Goal: Information Seeking & Learning: Learn about a topic

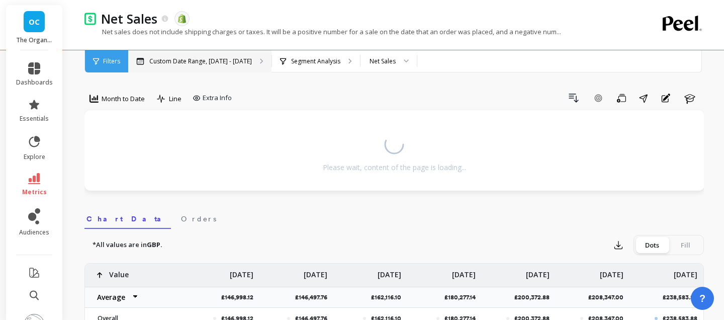
click at [216, 61] on p "Custom Date Range, [DATE] - [DATE]" at bounding box center [200, 61] width 103 height 8
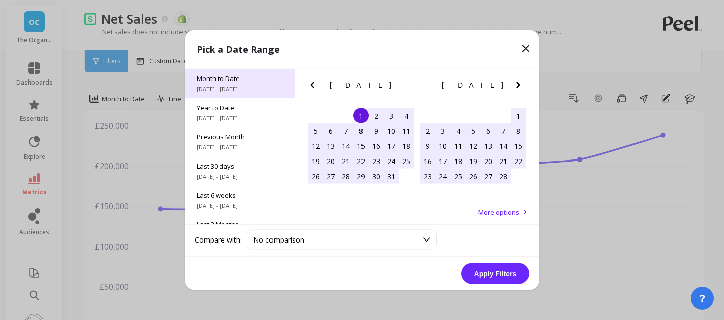
click at [257, 93] on div "Month to Date [DATE] - [DATE]" at bounding box center [240, 83] width 110 height 29
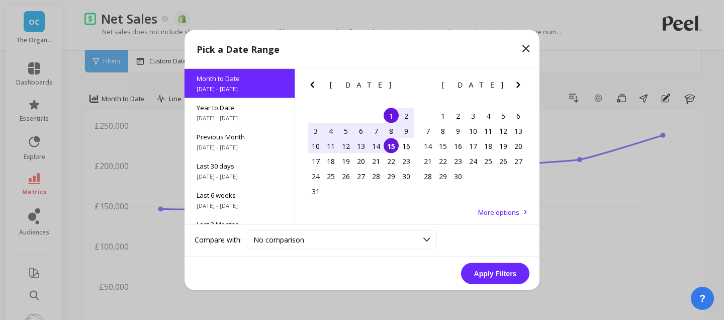
click at [388, 112] on div "1" at bounding box center [391, 115] width 15 height 15
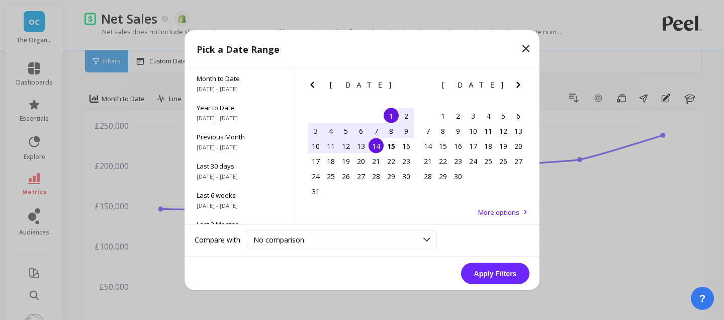
click at [380, 147] on div "14" at bounding box center [376, 145] width 15 height 15
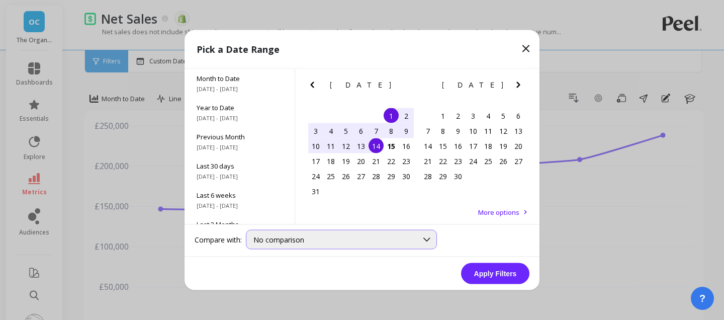
click at [393, 241] on div "No comparison" at bounding box center [336, 240] width 164 height 10
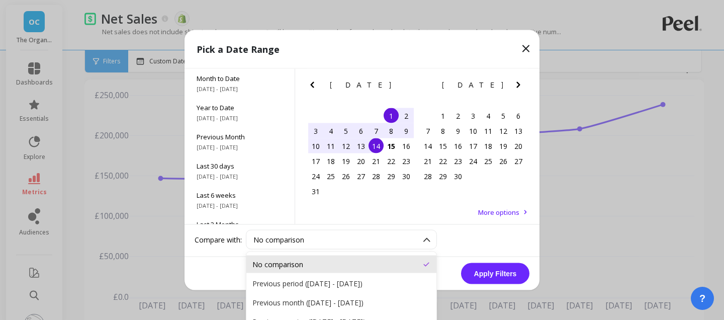
scroll to position [35, 0]
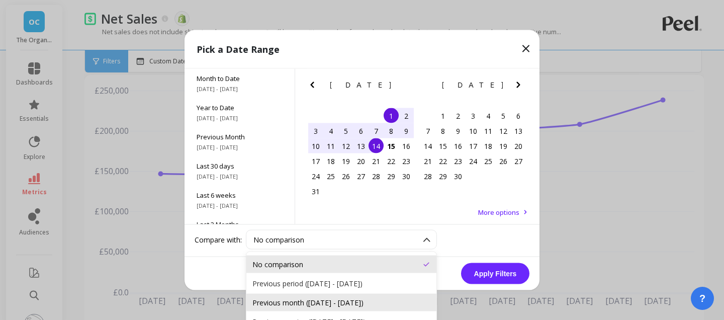
click at [377, 301] on div "Previous month ([DATE] - [DATE])" at bounding box center [342, 303] width 178 height 10
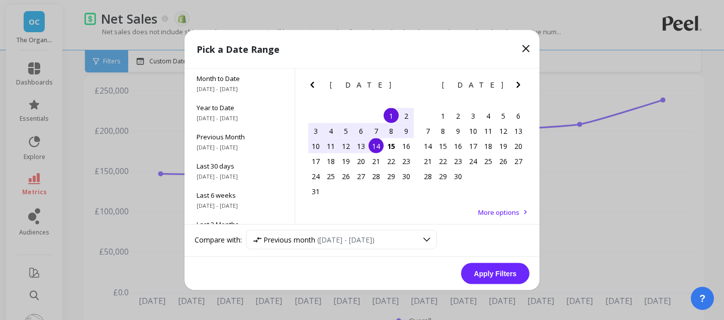
click at [496, 277] on button "Apply Filters" at bounding box center [495, 273] width 68 height 21
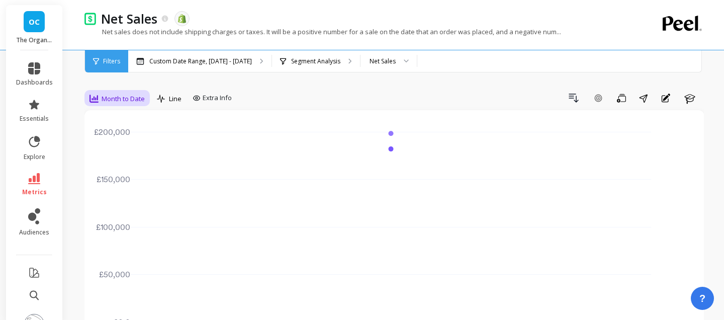
click at [119, 99] on span "Month to Date" at bounding box center [123, 99] width 43 height 10
click at [119, 156] on div "Weekly" at bounding box center [121, 160] width 57 height 10
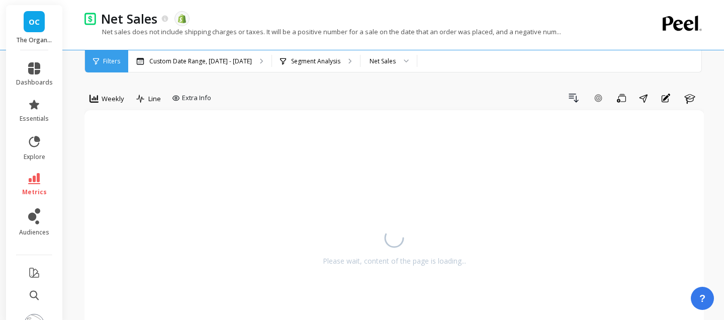
click at [109, 100] on span "Weekly" at bounding box center [113, 99] width 23 height 10
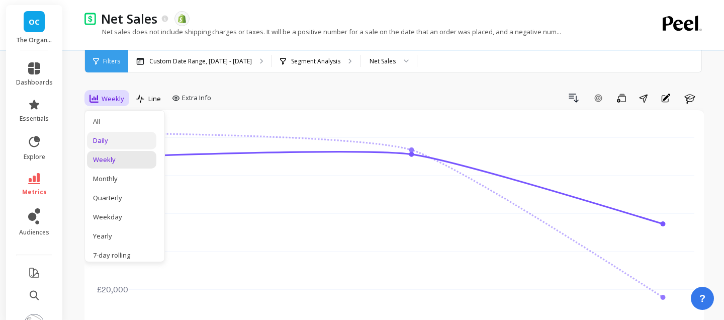
click at [110, 142] on div "Daily" at bounding box center [121, 141] width 57 height 10
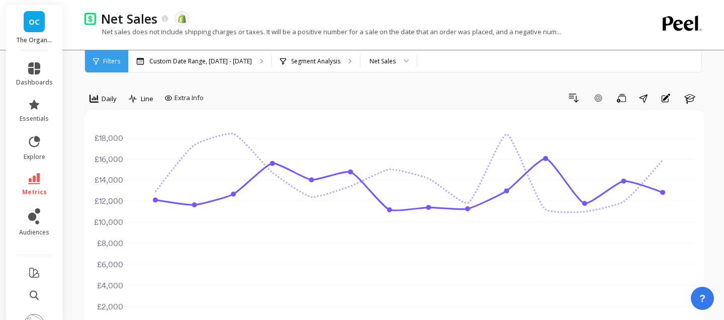
click at [549, 91] on div "Drill Down Add Goal Save Share Annotations Learn" at bounding box center [456, 98] width 496 height 16
click at [31, 187] on link "metrics" at bounding box center [34, 184] width 37 height 23
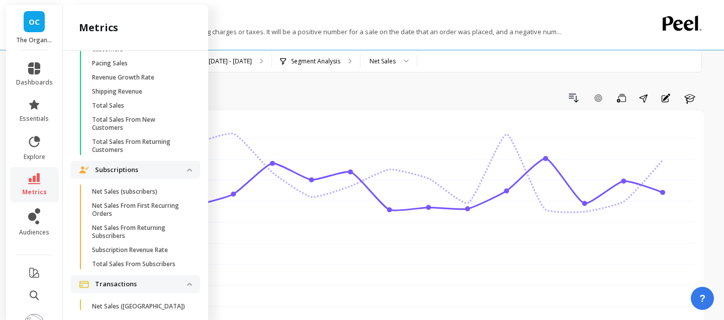
scroll to position [2718, 0]
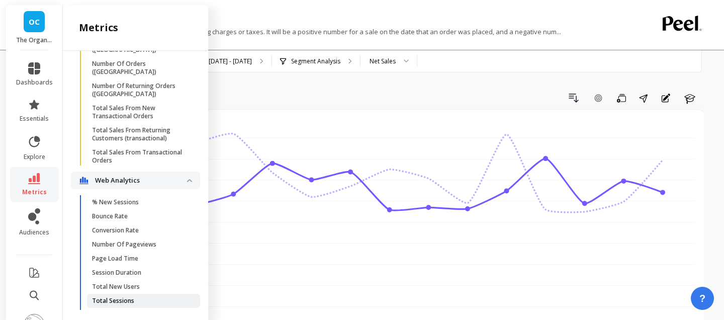
click at [121, 297] on p "Total Sessions" at bounding box center [113, 301] width 42 height 8
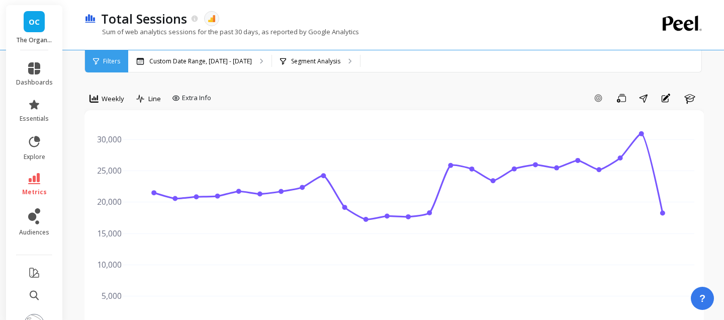
click at [31, 171] on li "metrics" at bounding box center [34, 184] width 49 height 35
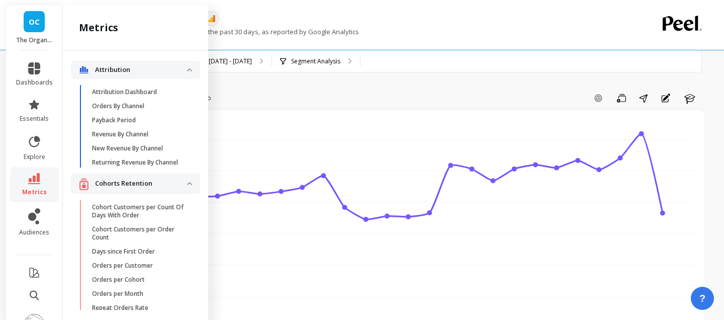
scroll to position [2718, 0]
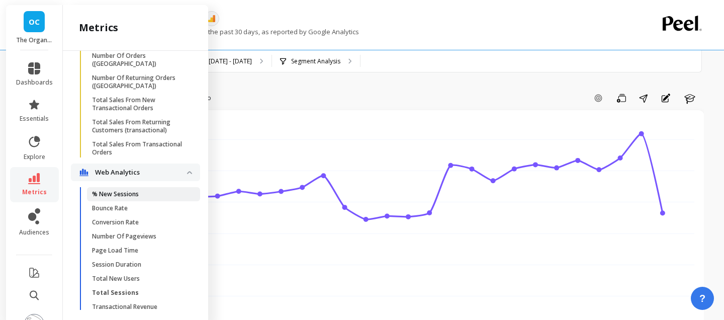
click at [112, 187] on link "% New Sessions" at bounding box center [143, 194] width 113 height 14
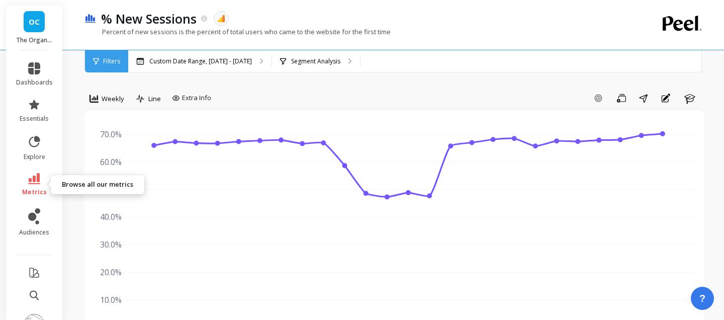
click at [39, 189] on span "metrics" at bounding box center [34, 192] width 25 height 8
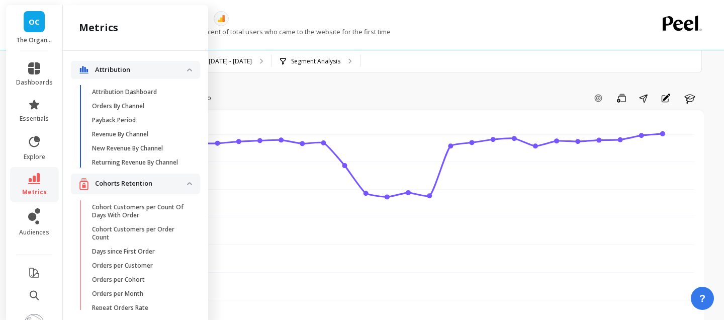
scroll to position [2694, 0]
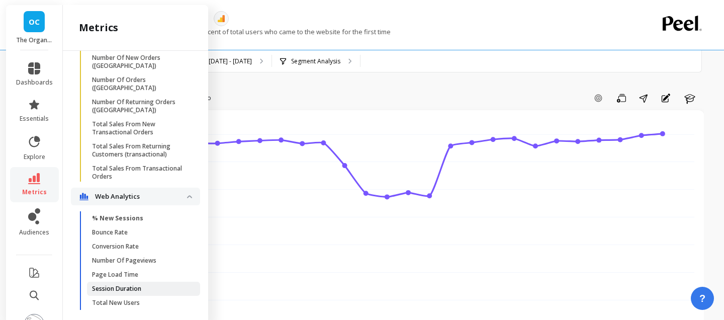
click at [138, 285] on p "Session Duration" at bounding box center [116, 289] width 49 height 8
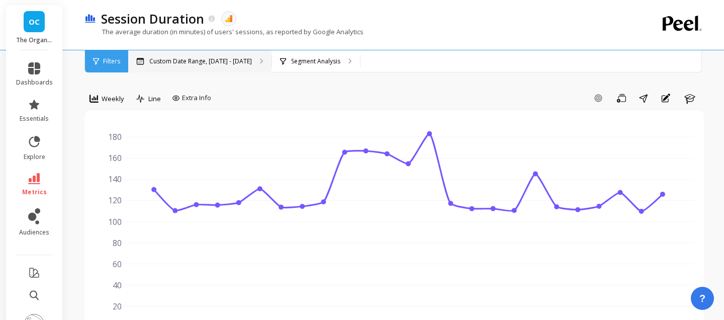
click at [187, 69] on div "Custom Date Range, [DATE] - [DATE]" at bounding box center [199, 61] width 143 height 22
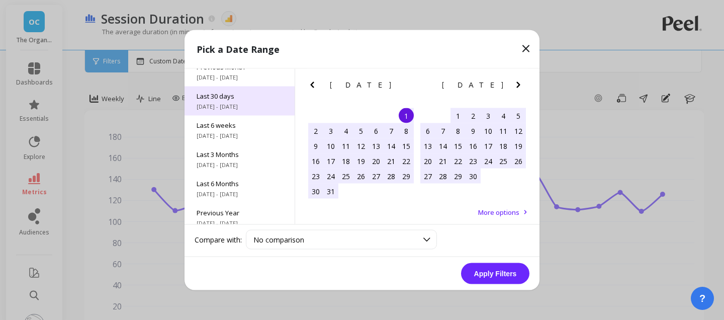
scroll to position [83, 0]
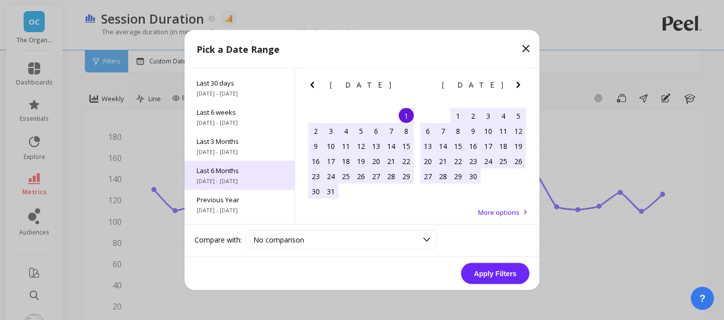
click at [233, 168] on span "Last 6 Months" at bounding box center [240, 170] width 86 height 9
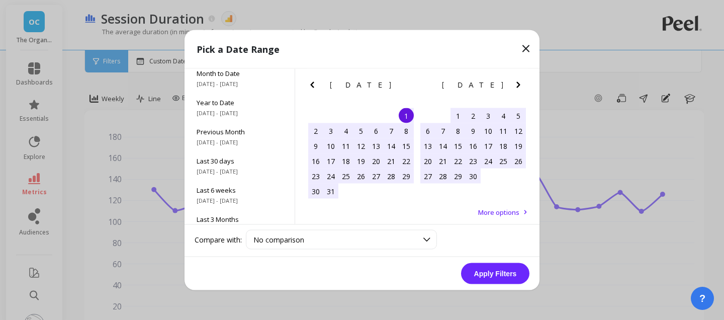
scroll to position [0, 0]
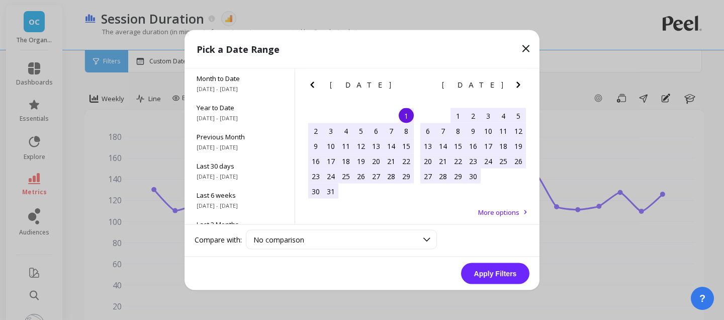
click at [487, 273] on button "Apply Filters" at bounding box center [495, 273] width 68 height 21
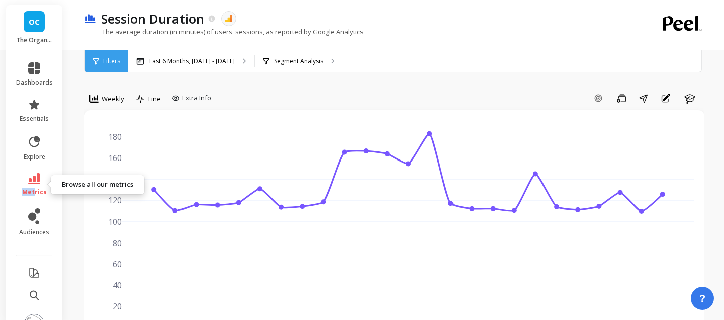
click at [34, 188] on span "metrics" at bounding box center [34, 192] width 25 height 8
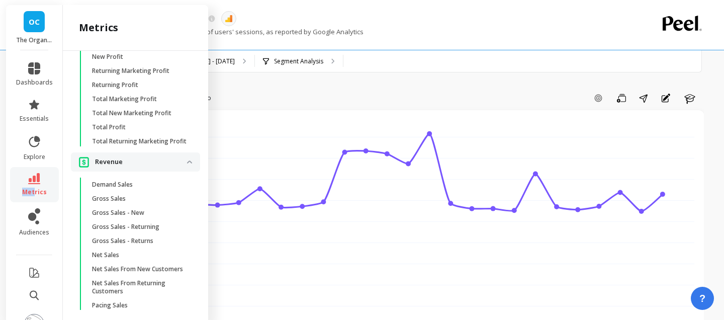
scroll to position [2133, 0]
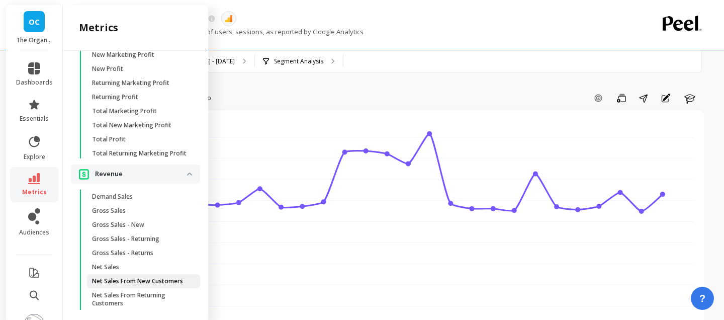
click at [142, 285] on link "Net Sales From New Customers" at bounding box center [143, 281] width 113 height 14
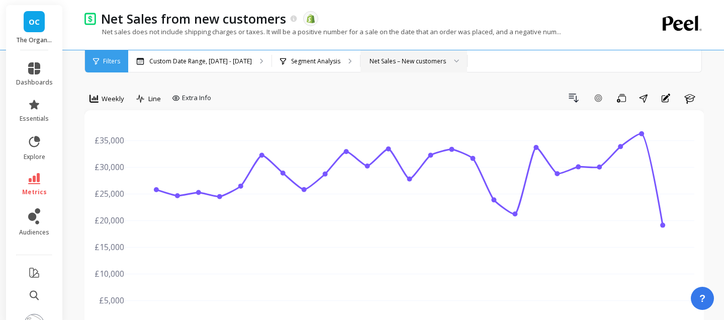
drag, startPoint x: 382, startPoint y: 77, endPoint x: 382, endPoint y: 68, distance: 9.1
click at [491, 115] on div "[DATE] Mar [DATE] [DATE] Apr [DATE] [DATE] [DATE] Jun [DATE] [DATE] [DATE] Aug …" at bounding box center [395, 244] width 620 height 268
click at [406, 70] on div "Net Sales – New customers" at bounding box center [414, 61] width 107 height 22
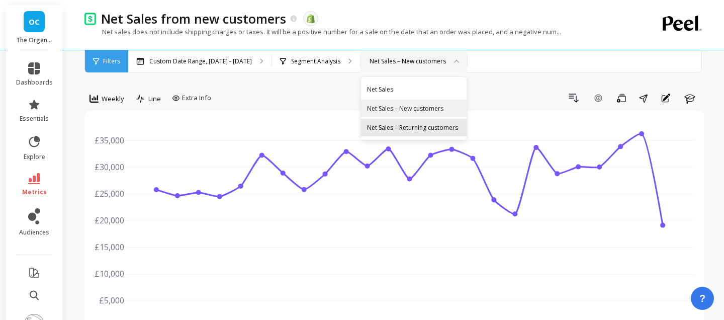
click at [406, 120] on div "Net Sales – Returning customers" at bounding box center [414, 128] width 106 height 18
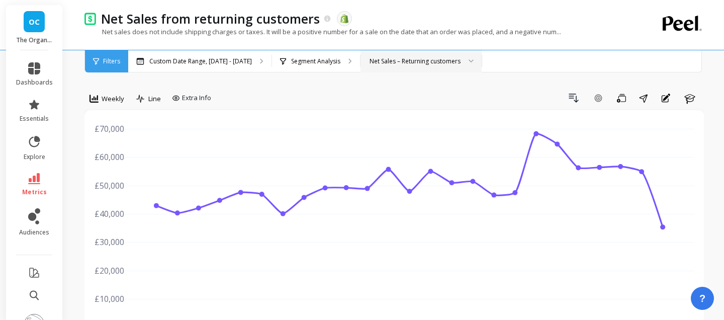
click at [450, 61] on div "Net Sales – Returning customers" at bounding box center [415, 61] width 91 height 10
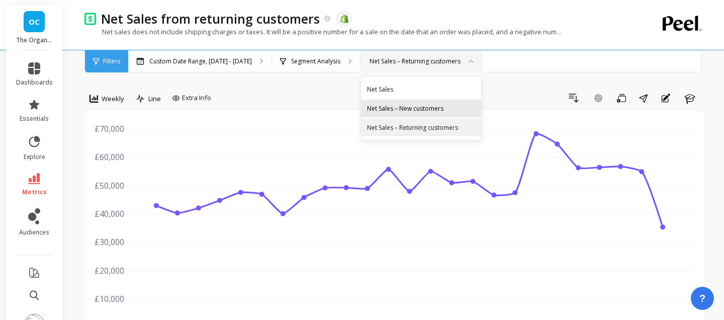
click at [417, 104] on div "Net Sales – New customers" at bounding box center [421, 109] width 108 height 10
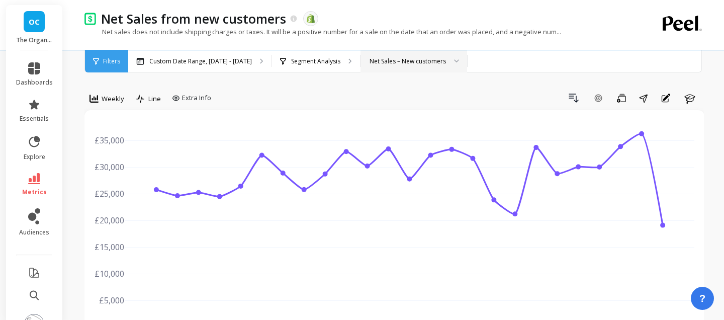
click at [413, 62] on div "Net Sales – New customers" at bounding box center [408, 61] width 76 height 10
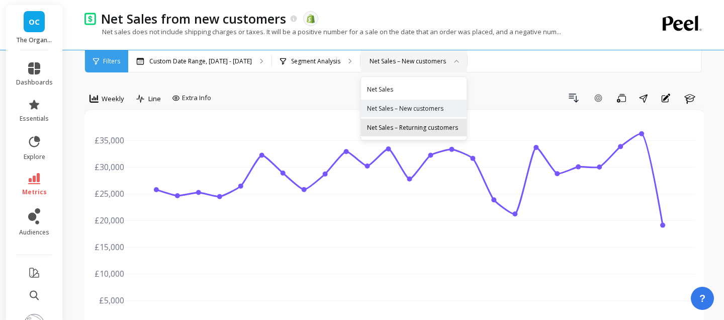
click at [411, 124] on div "Net Sales – Returning customers" at bounding box center [414, 128] width 94 height 10
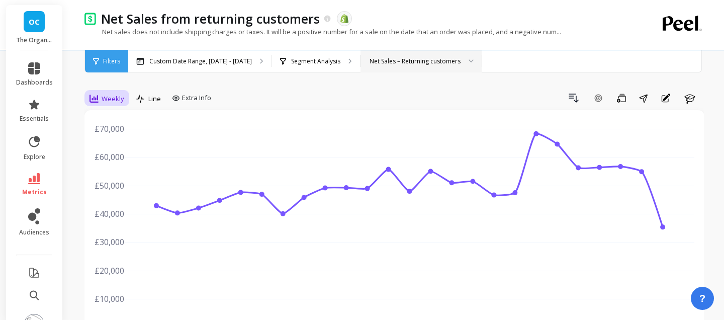
click at [110, 99] on span "Weekly" at bounding box center [113, 99] width 23 height 10
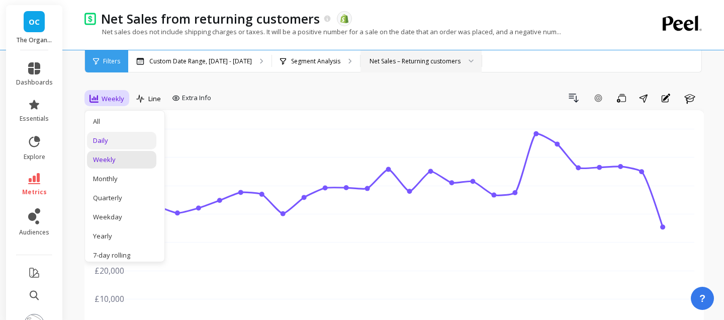
click at [128, 141] on div "Daily" at bounding box center [121, 141] width 57 height 10
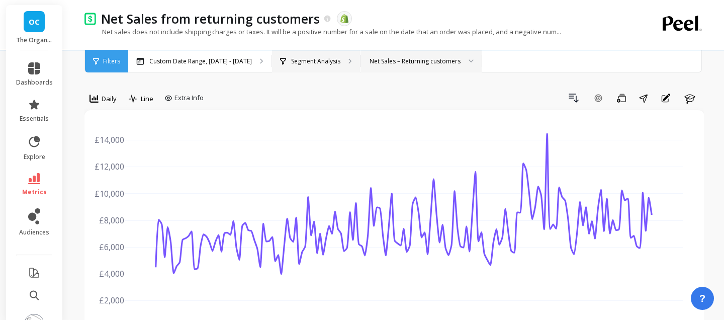
click at [312, 58] on p "Segment Analysis" at bounding box center [315, 61] width 49 height 8
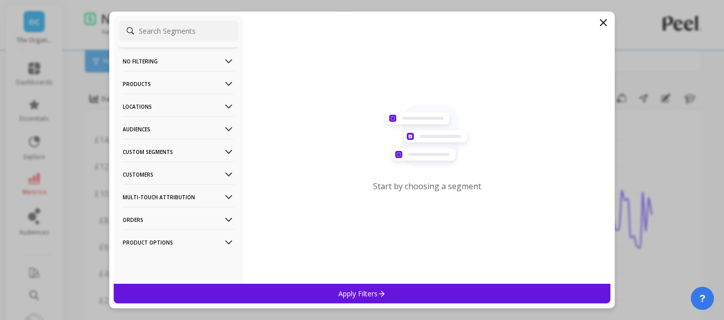
click at [225, 178] on icon at bounding box center [228, 174] width 11 height 11
click at [228, 200] on Attribution-icon at bounding box center [228, 197] width 11 height 11
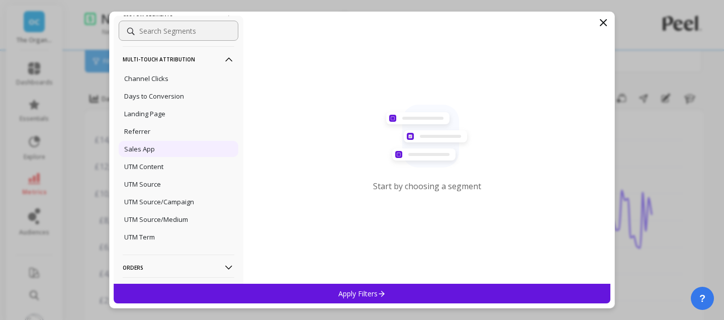
scroll to position [137, 0]
click at [156, 188] on p "UTM Source" at bounding box center [142, 184] width 37 height 9
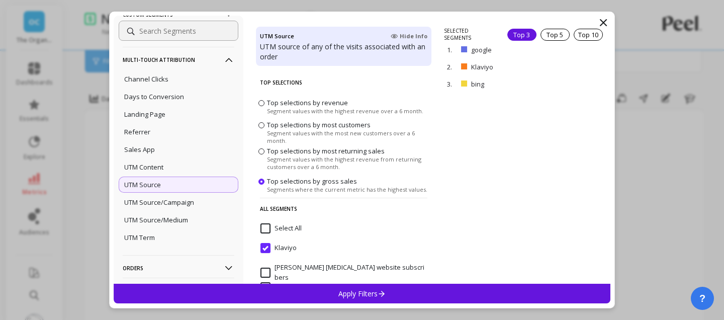
click at [262, 228] on input "Select All" at bounding box center [281, 228] width 41 height 10
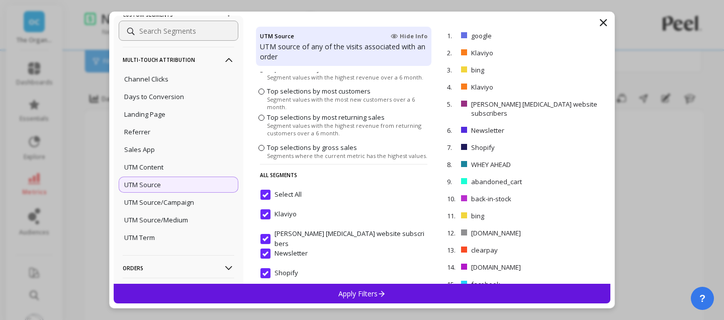
scroll to position [15, 0]
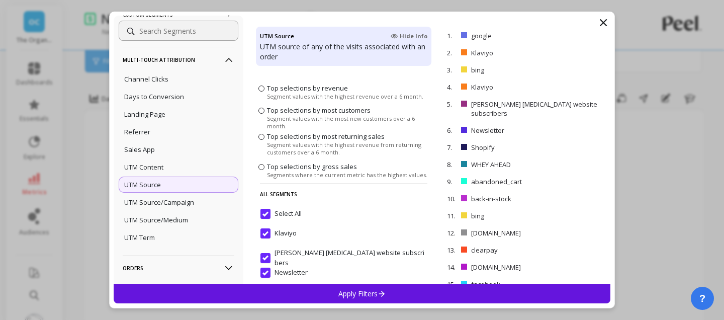
click at [262, 168] on span at bounding box center [262, 167] width 6 height 6
click at [0, 0] on input "Top selections by gross sales Segments where the current metric has the highest…" at bounding box center [0, 0] width 0 height 0
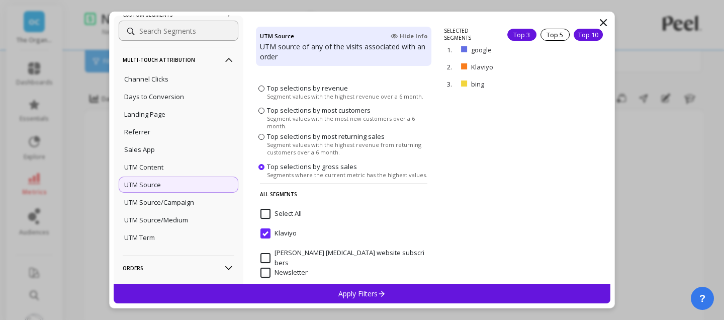
click at [586, 34] on div "Top 10" at bounding box center [588, 35] width 29 height 12
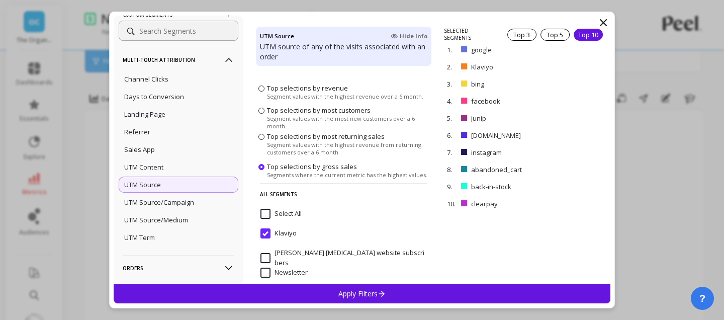
click at [445, 294] on div "Apply Filters" at bounding box center [362, 294] width 497 height 20
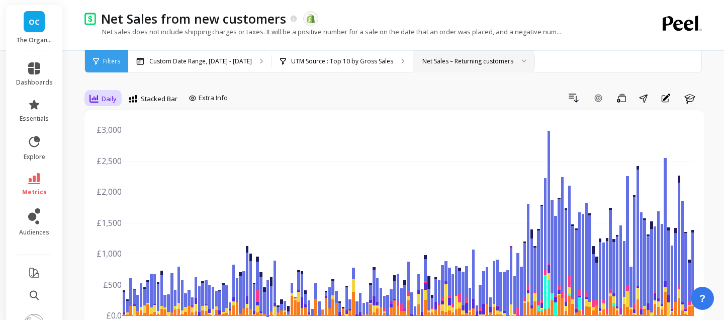
click at [106, 104] on div "Daily" at bounding box center [103, 99] width 27 height 12
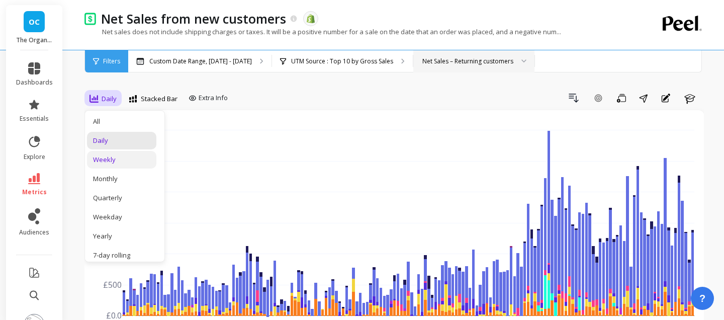
click at [120, 163] on div "Weekly" at bounding box center [121, 160] width 57 height 10
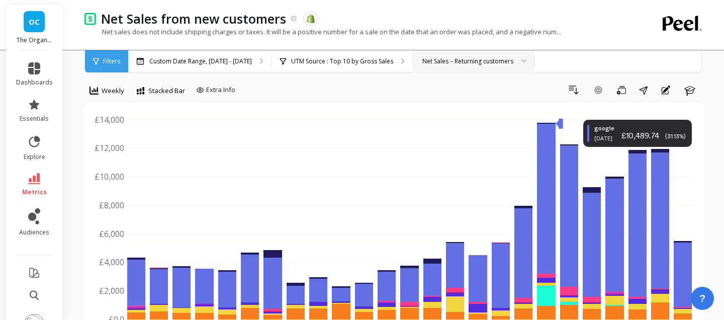
scroll to position [4, 0]
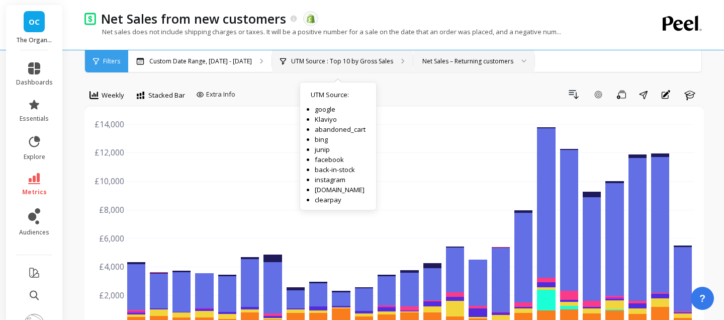
click at [336, 67] on div "UTM Source : Top 10 by Gross Sales UTM Source : google Klaviyo abandoned_cart b…" at bounding box center [342, 61] width 141 height 22
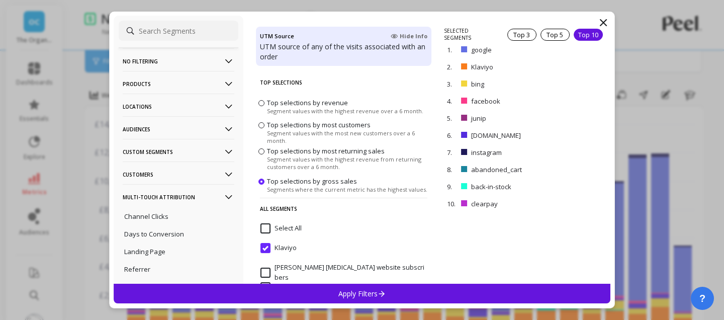
click at [271, 246] on input "Klaviyo" at bounding box center [279, 248] width 36 height 10
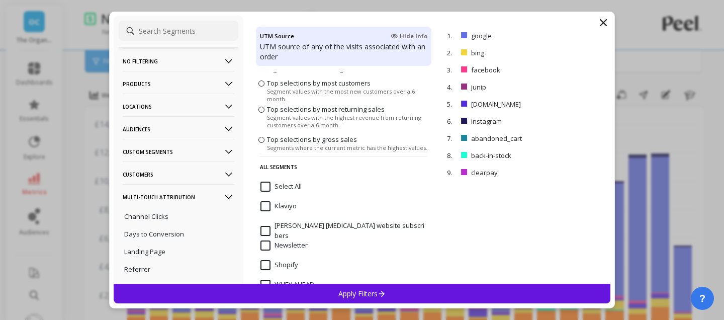
scroll to position [44, 0]
click at [304, 288] on div "Apply Filters" at bounding box center [362, 294] width 497 height 20
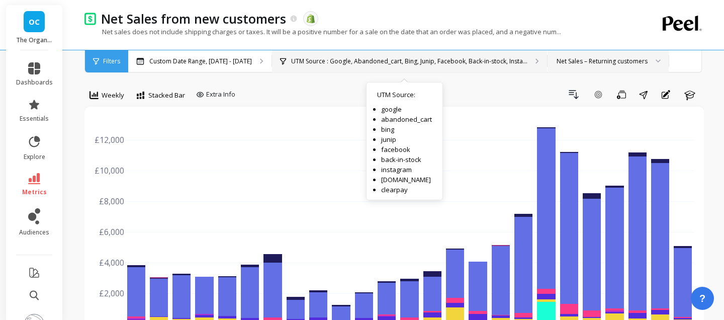
click at [524, 60] on div "UTM Source : Google, Abandoned_cart, Bing, Junip, Facebook, Back-in-stock, Inst…" at bounding box center [409, 61] width 275 height 22
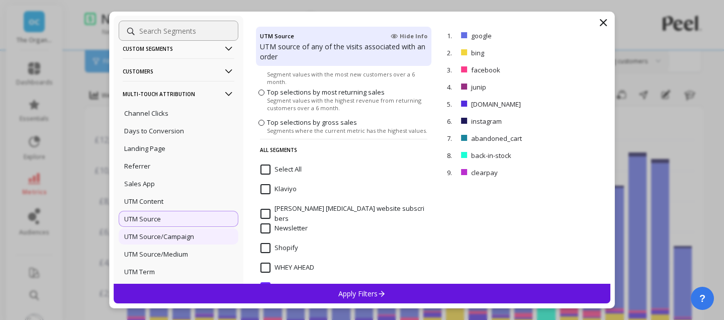
scroll to position [93, 0]
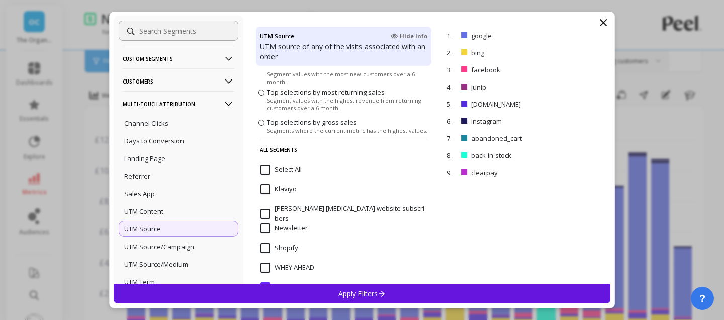
click at [147, 233] on p "UTM Source" at bounding box center [142, 228] width 37 height 9
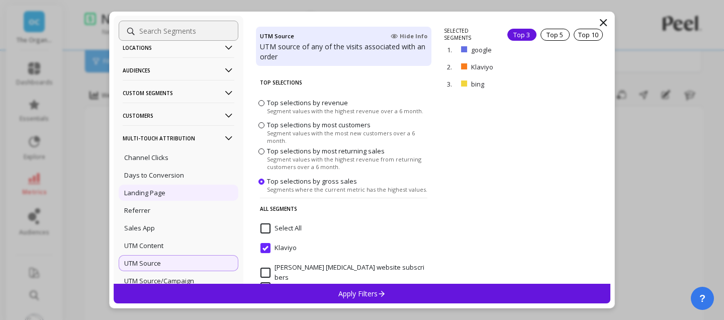
scroll to position [23, 0]
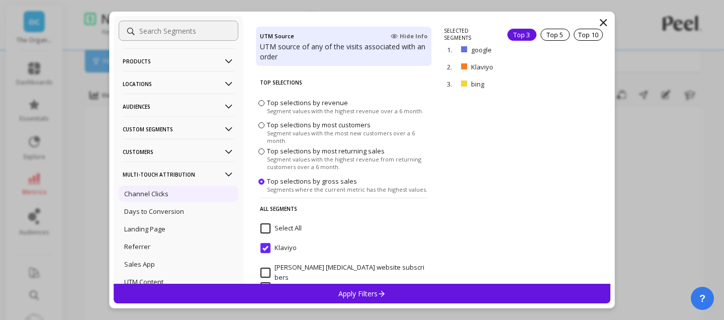
click at [152, 190] on p "Channel Clicks" at bounding box center [146, 193] width 44 height 9
click at [269, 227] on input "Select All" at bounding box center [281, 228] width 41 height 10
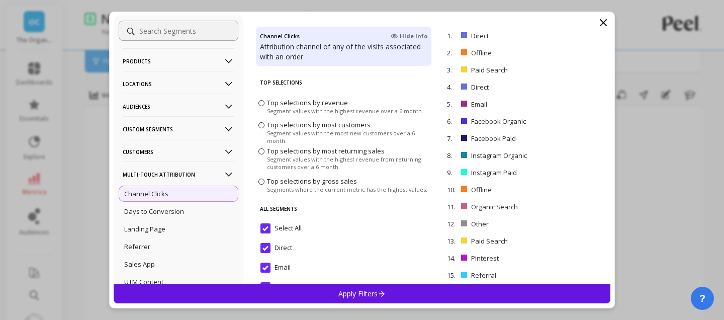
click at [308, 287] on div "Apply Filters" at bounding box center [362, 294] width 497 height 20
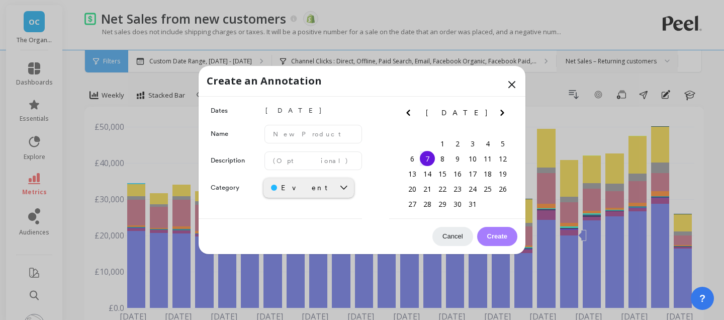
click at [514, 83] on icon at bounding box center [512, 84] width 12 height 12
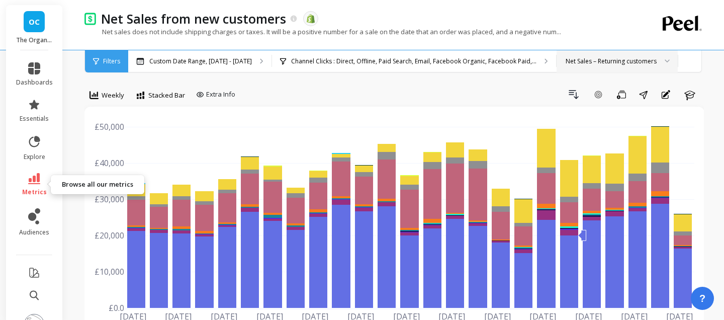
click at [40, 182] on link "metrics" at bounding box center [34, 184] width 37 height 23
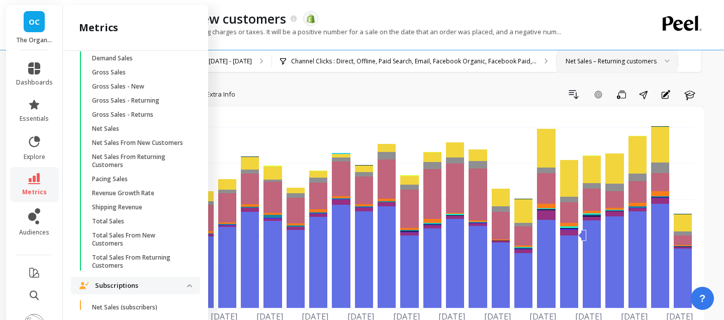
scroll to position [2270, 0]
click at [136, 161] on p "Net Sales From Returning Customers" at bounding box center [140, 162] width 96 height 16
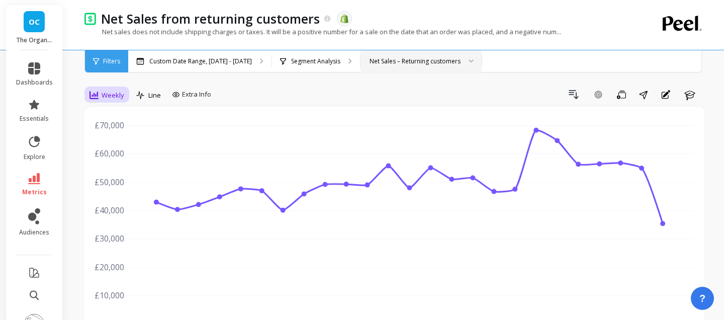
click at [118, 94] on span "Weekly" at bounding box center [113, 96] width 23 height 10
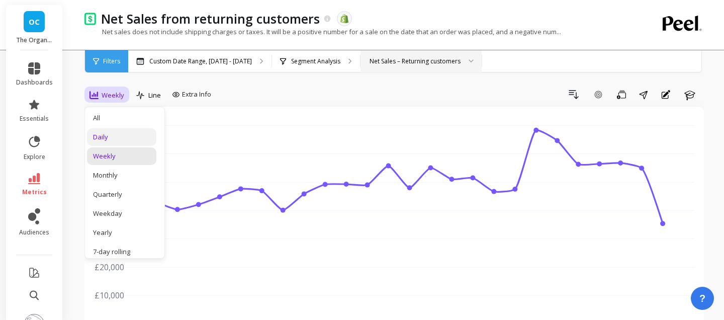
click at [112, 139] on div "Daily" at bounding box center [121, 137] width 57 height 10
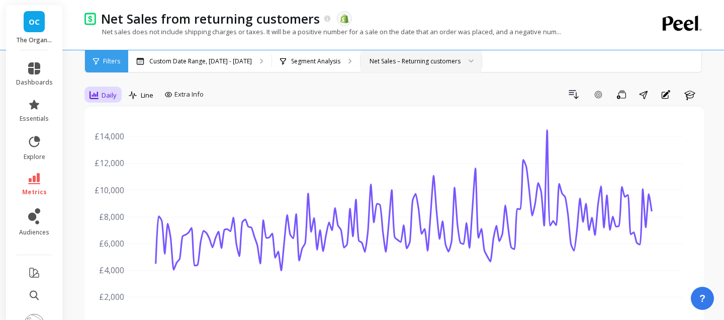
click at [109, 96] on span "Daily" at bounding box center [109, 96] width 15 height 10
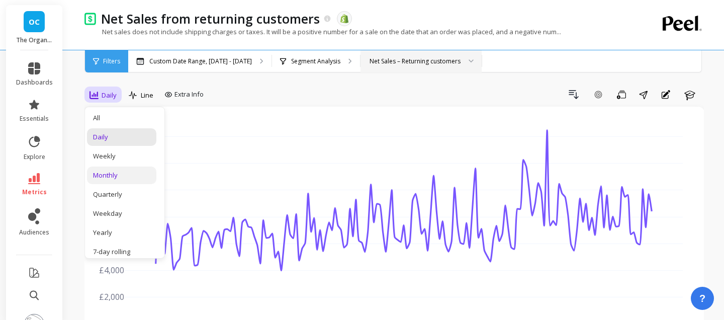
click at [121, 175] on div "Monthly" at bounding box center [121, 176] width 57 height 10
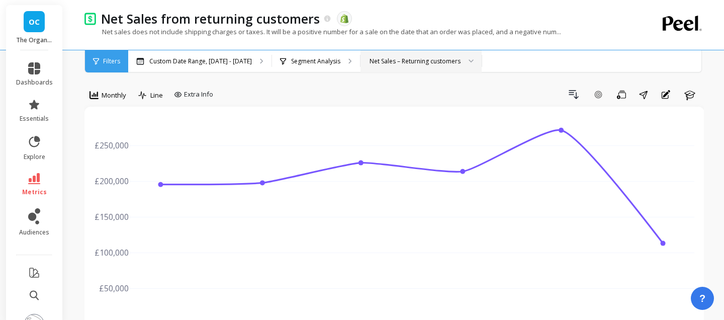
click at [423, 67] on div "Net Sales – Returning customers" at bounding box center [421, 61] width 121 height 22
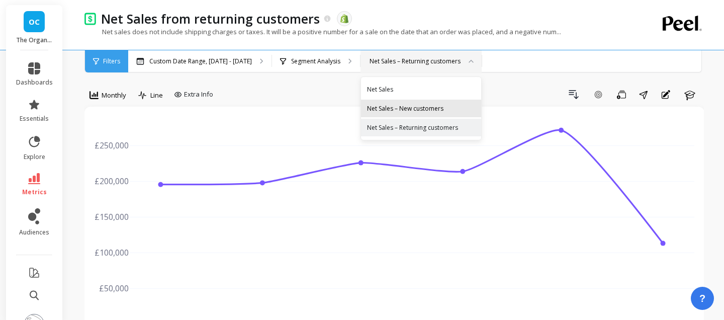
click at [411, 106] on div "Net Sales – New customers" at bounding box center [421, 109] width 108 height 10
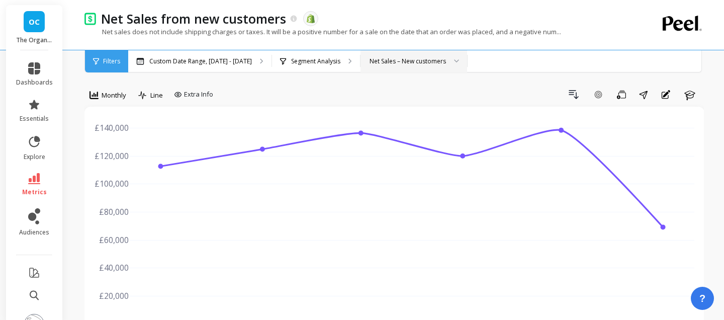
click at [398, 65] on div "Net Sales – New customers" at bounding box center [408, 61] width 76 height 10
click at [404, 51] on div "Net Sales – New customers" at bounding box center [414, 61] width 107 height 22
click at [112, 97] on span "Monthly" at bounding box center [114, 96] width 25 height 10
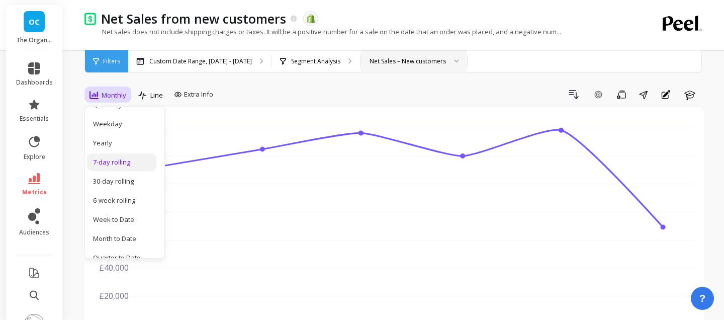
scroll to position [96, 0]
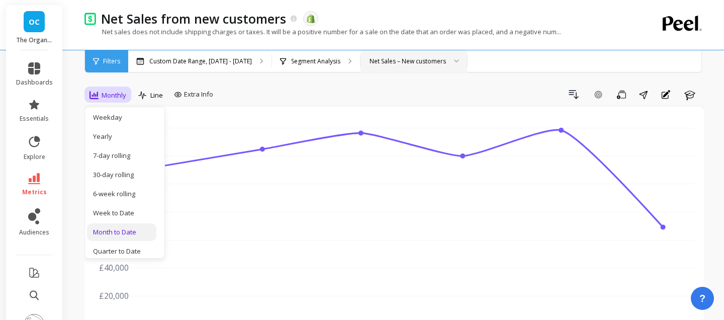
click at [128, 236] on div "Month to Date" at bounding box center [121, 232] width 57 height 10
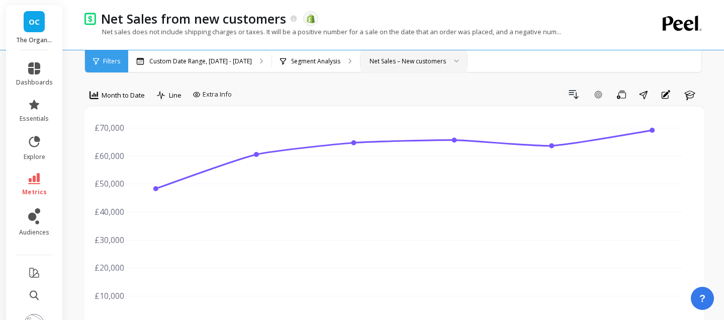
click at [422, 58] on div "Net Sales – New customers" at bounding box center [408, 61] width 76 height 10
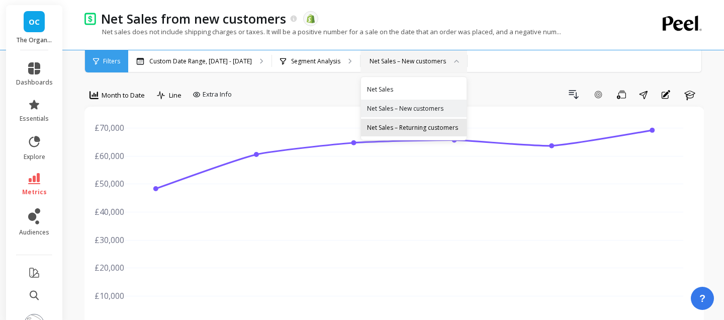
click at [417, 122] on div "Net Sales – Returning customers" at bounding box center [414, 128] width 106 height 18
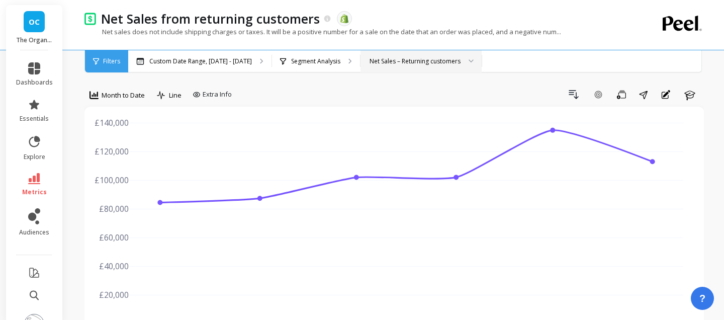
click at [393, 62] on div "Net Sales – Returning customers" at bounding box center [415, 61] width 91 height 10
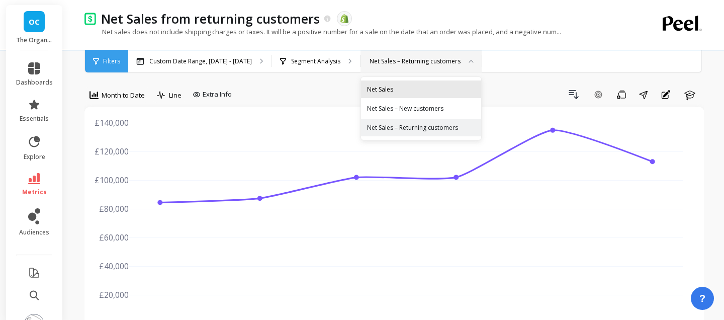
click at [392, 81] on div "Net Sales" at bounding box center [421, 89] width 120 height 18
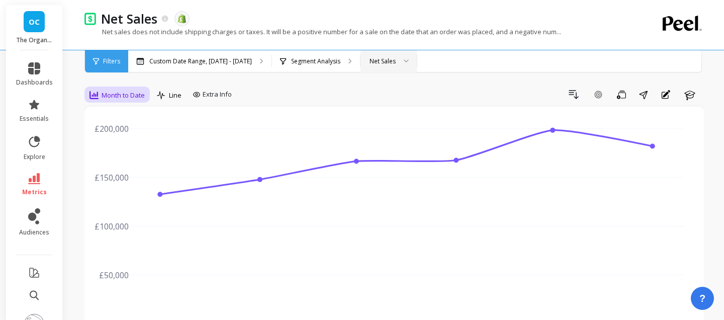
click at [138, 89] on div "Month to Date" at bounding box center [117, 95] width 55 height 12
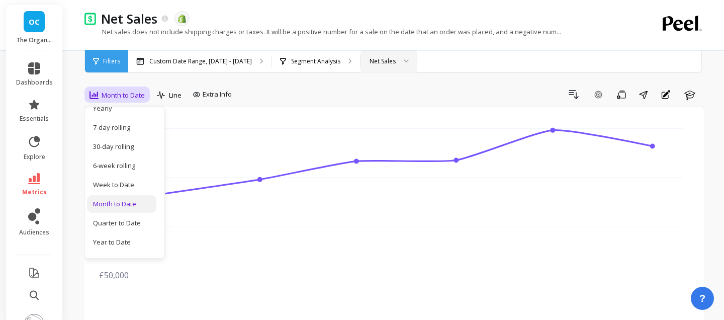
scroll to position [105, 0]
click at [496, 95] on div "Drill Down Add Goal Save Share Annotations Learn" at bounding box center [470, 95] width 468 height 16
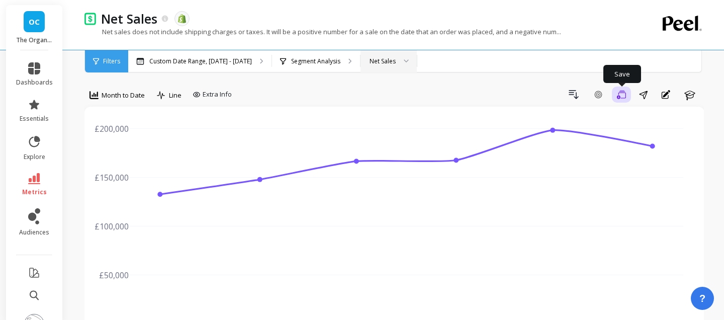
click at [618, 94] on icon "button" at bounding box center [621, 95] width 9 height 10
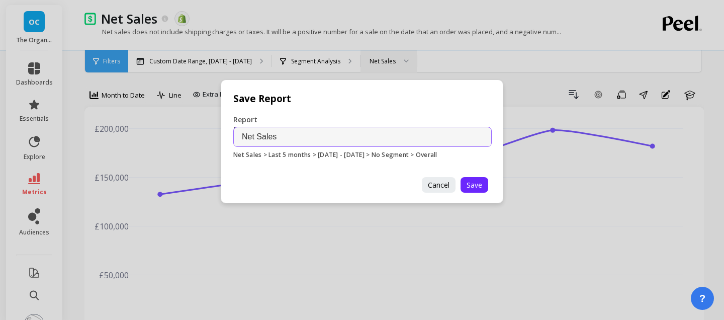
click at [358, 140] on input "Net Sales" at bounding box center [362, 137] width 259 height 20
type input "Weekly Report"
click at [472, 190] on button "Save" at bounding box center [475, 185] width 28 height 16
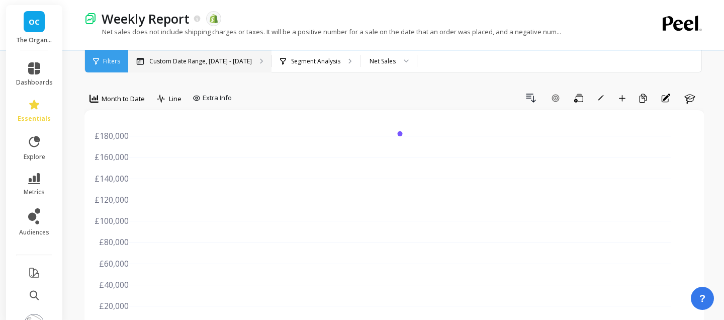
click at [231, 57] on p "Custom Date Range, [DATE] - [DATE]" at bounding box center [200, 61] width 103 height 8
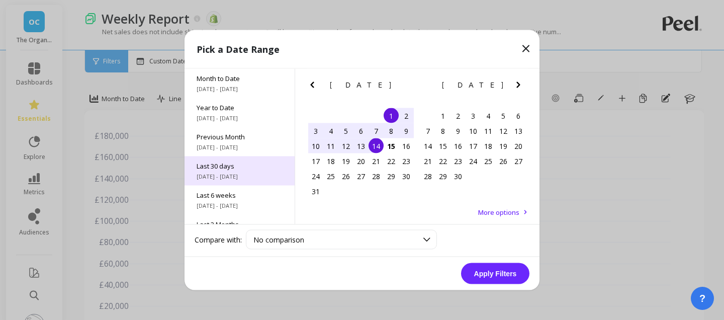
scroll to position [26, 0]
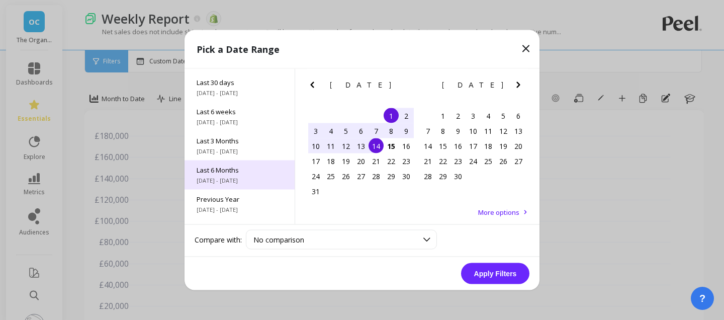
click at [237, 182] on span "[DATE] - [DATE]" at bounding box center [240, 181] width 86 height 8
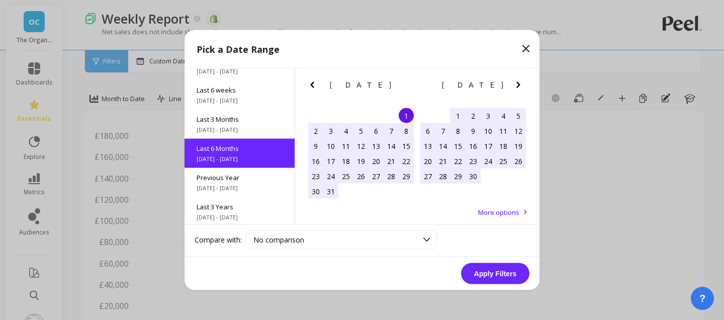
scroll to position [112, 0]
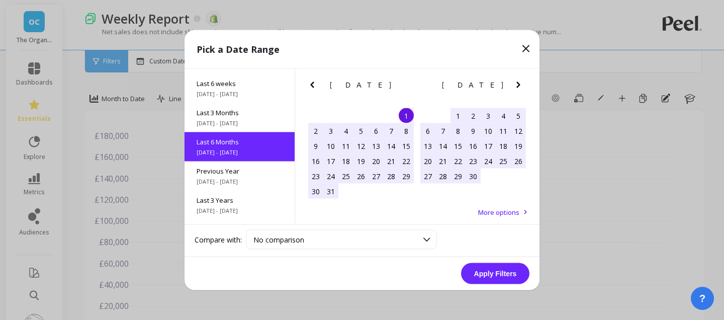
click at [512, 269] on button "Apply Filters" at bounding box center [495, 273] width 68 height 21
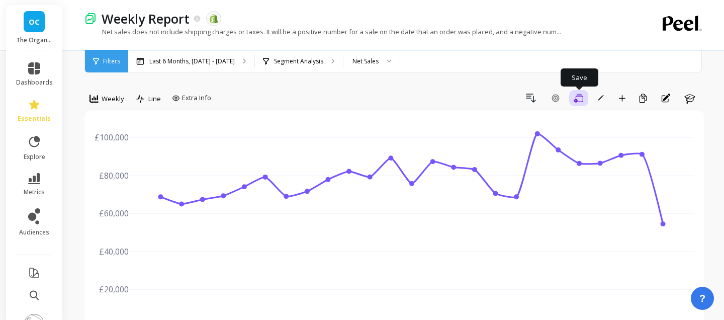
click at [583, 100] on icon "button" at bounding box center [578, 98] width 9 height 9
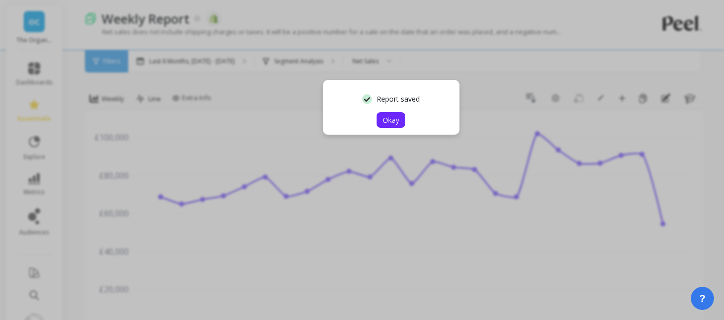
click at [400, 121] on button "Okay" at bounding box center [391, 120] width 29 height 16
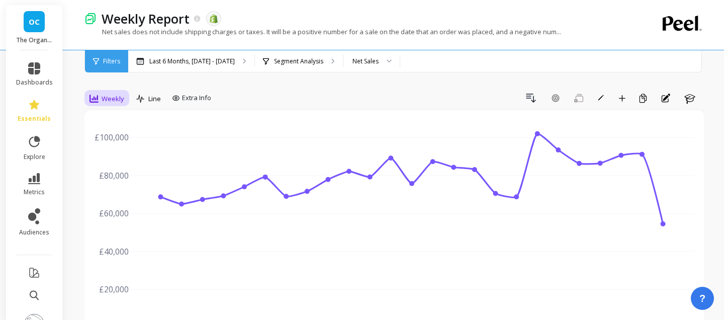
click at [119, 97] on span "Weekly" at bounding box center [113, 99] width 23 height 10
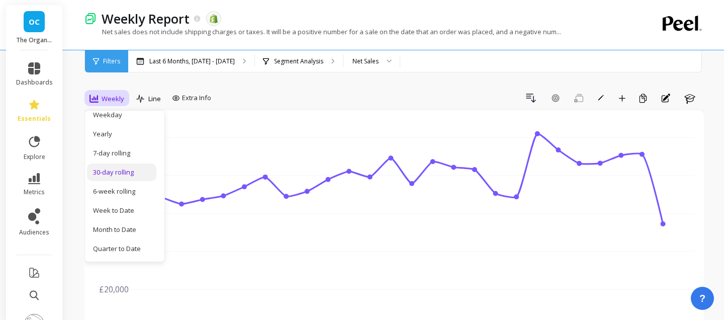
scroll to position [103, 0]
click at [130, 227] on div "Month to Date" at bounding box center [121, 229] width 57 height 10
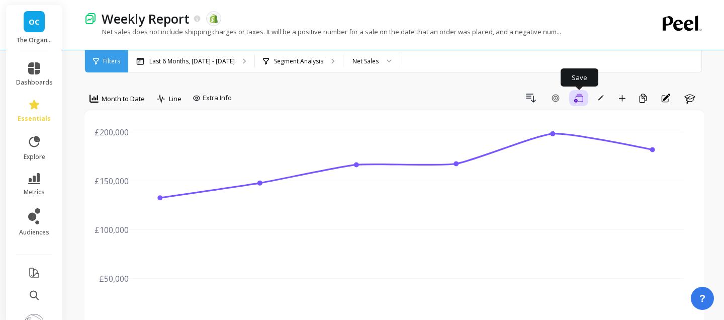
click at [579, 103] on icon "button" at bounding box center [578, 99] width 9 height 10
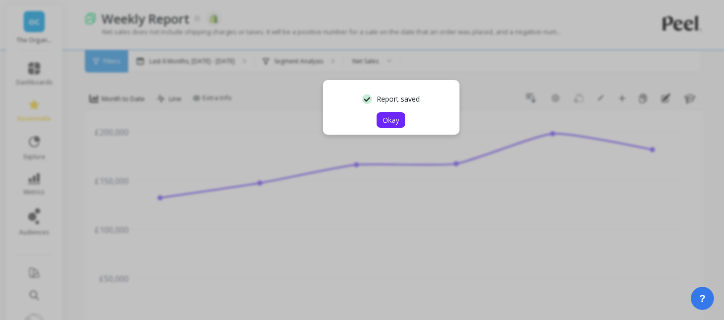
click at [398, 124] on span "Okay" at bounding box center [391, 120] width 17 height 10
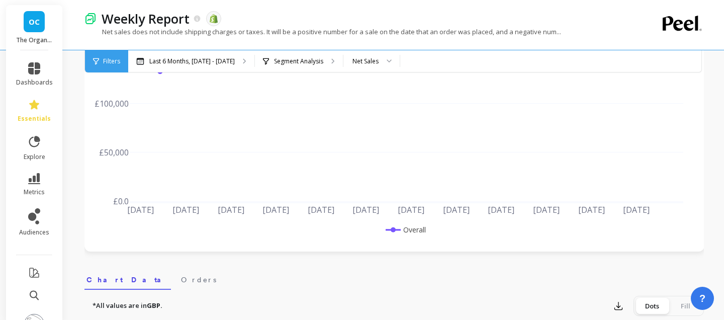
scroll to position [0, 0]
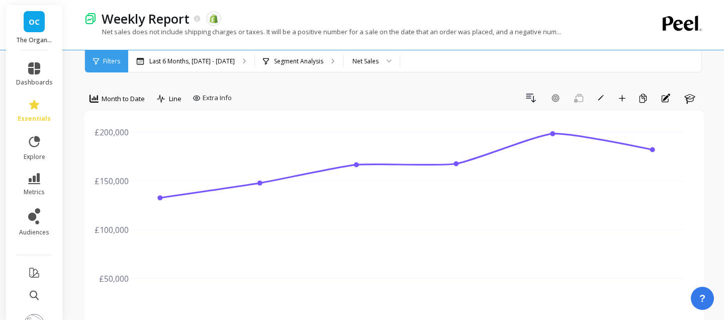
click at [90, 19] on img at bounding box center [91, 19] width 12 height 12
click at [197, 20] on icon at bounding box center [197, 18] width 7 height 7
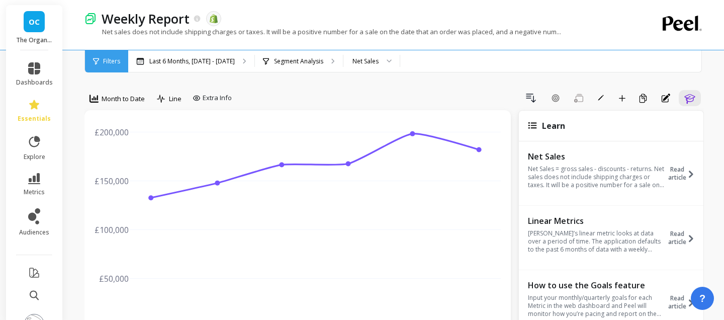
click at [487, 94] on div "Drill Down Add Goal Save Rename Add to Dashboard Create a Copy Annotations Learn" at bounding box center [470, 98] width 468 height 16
click at [683, 102] on button "Learn" at bounding box center [690, 98] width 22 height 16
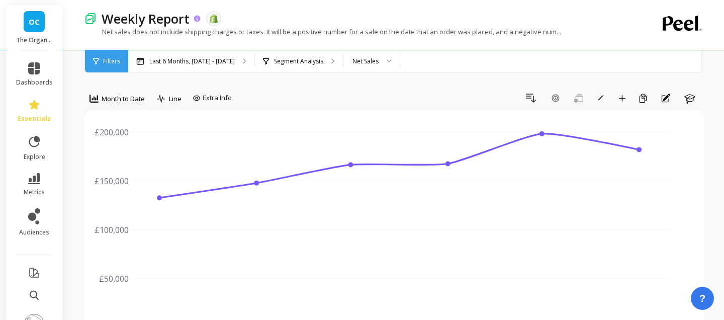
click at [195, 19] on icon at bounding box center [197, 18] width 7 height 7
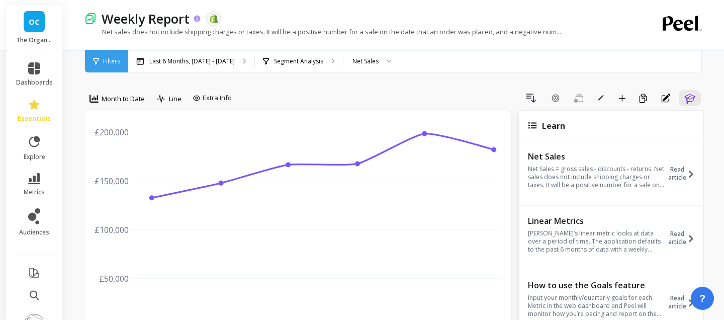
click at [195, 19] on icon at bounding box center [197, 18] width 7 height 7
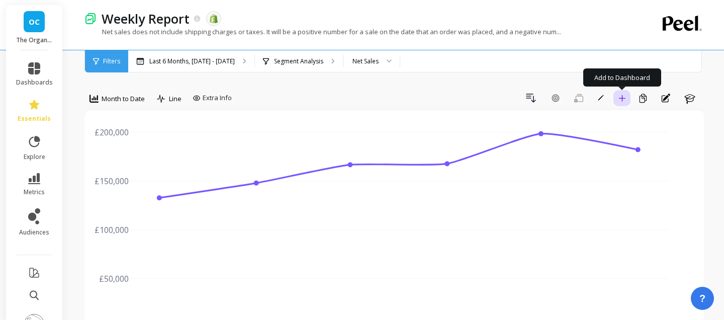
click at [614, 99] on button "Add to Dashboard" at bounding box center [622, 98] width 17 height 16
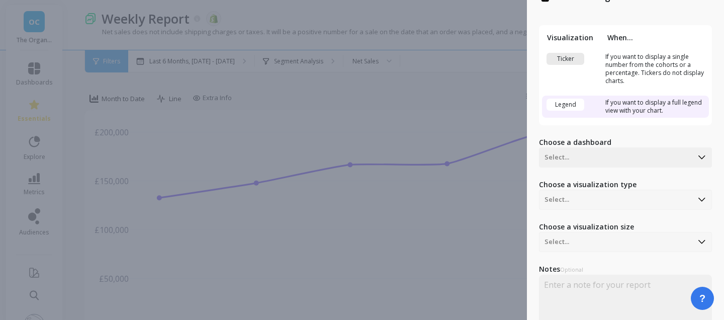
scroll to position [25, 0]
click at [630, 152] on div at bounding box center [616, 157] width 143 height 12
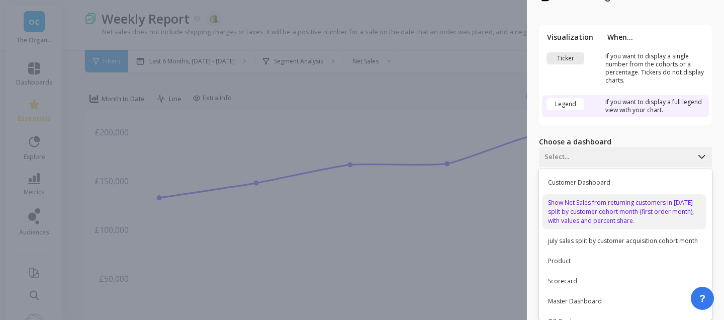
scroll to position [75, 0]
